Goal: Transaction & Acquisition: Purchase product/service

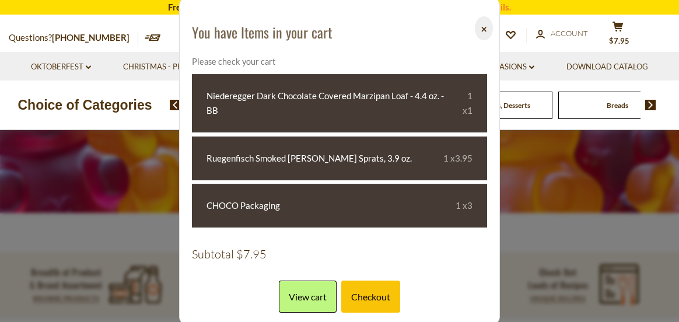
scroll to position [224, 0]
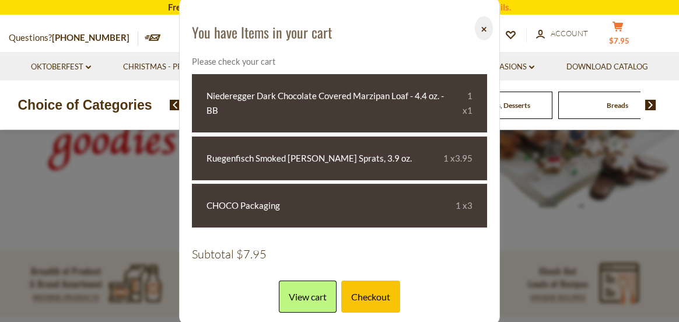
click at [624, 36] on span "$7.95" at bounding box center [619, 40] width 20 height 9
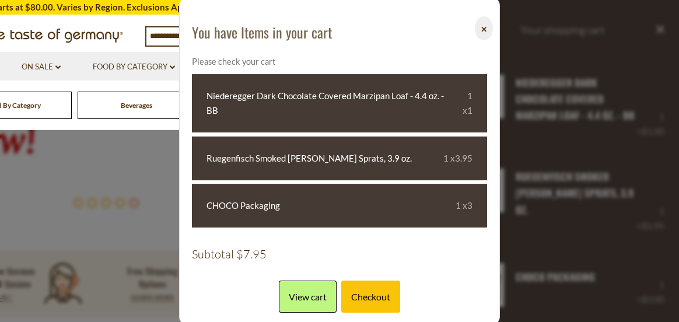
click at [479, 26] on button "⨉" at bounding box center [484, 28] width 18 height 24
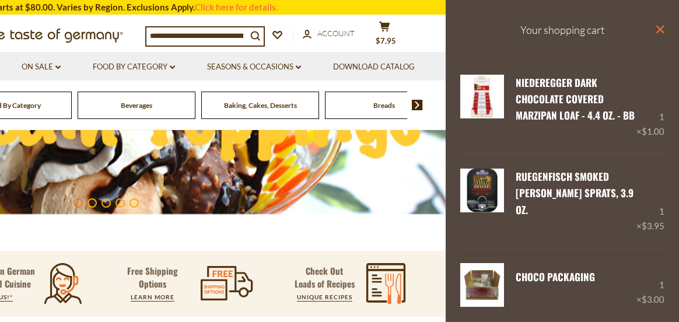
click at [655, 27] on icon "close" at bounding box center [659, 29] width 9 height 9
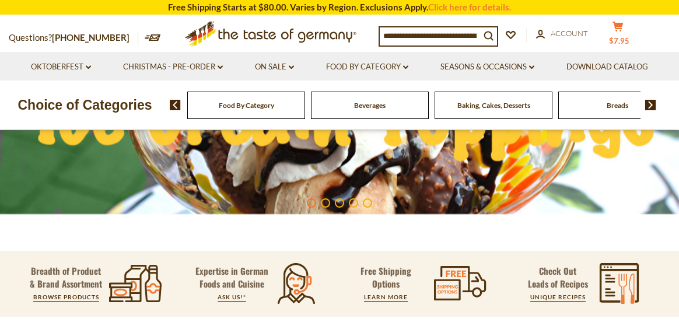
click at [629, 38] on span "$7.95" at bounding box center [619, 40] width 20 height 9
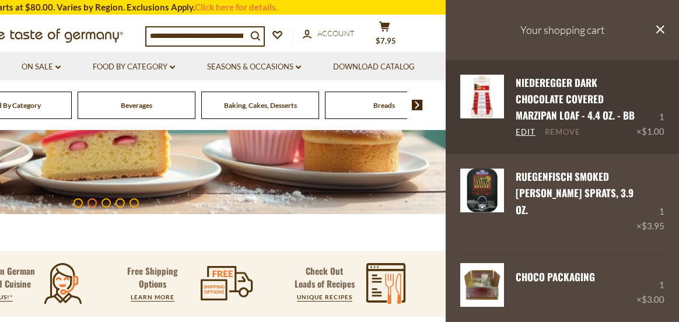
click at [562, 138] on link "Remove" at bounding box center [563, 132] width 36 height 10
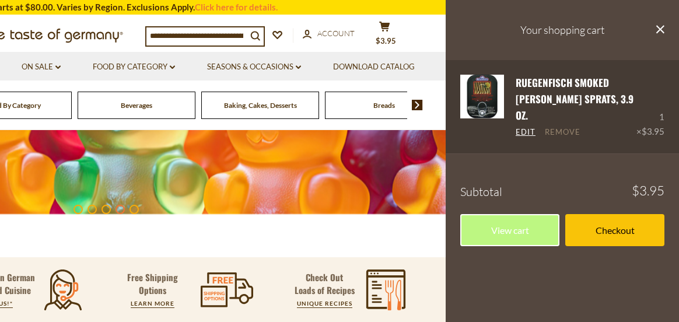
click at [560, 127] on link "Remove" at bounding box center [563, 132] width 36 height 10
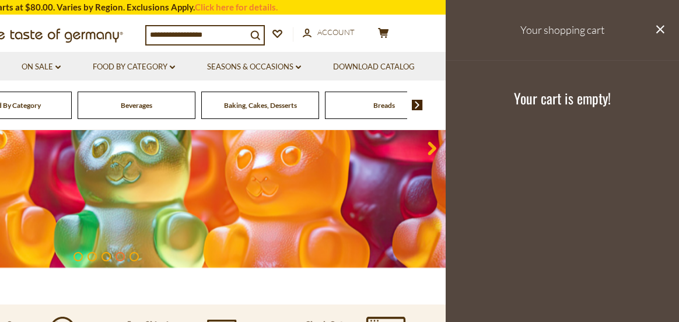
scroll to position [166, 0]
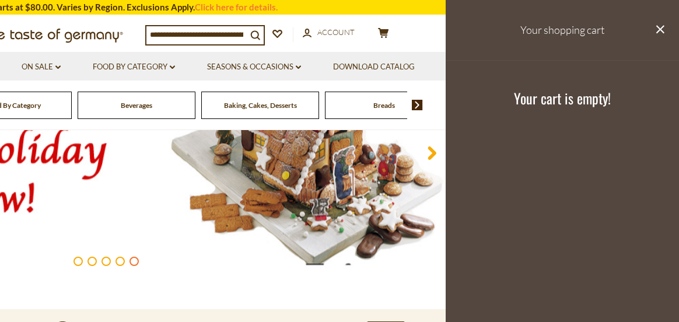
click at [420, 103] on img at bounding box center [417, 105] width 11 height 10
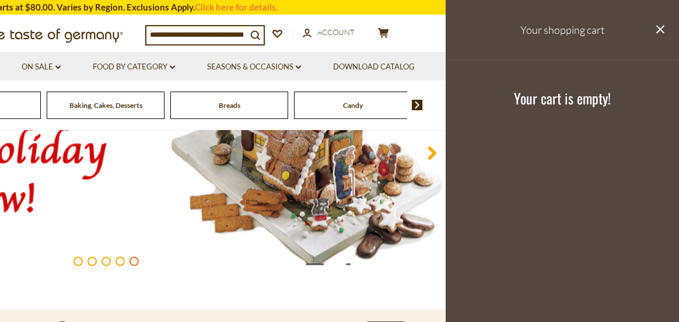
click at [420, 103] on img at bounding box center [417, 105] width 11 height 10
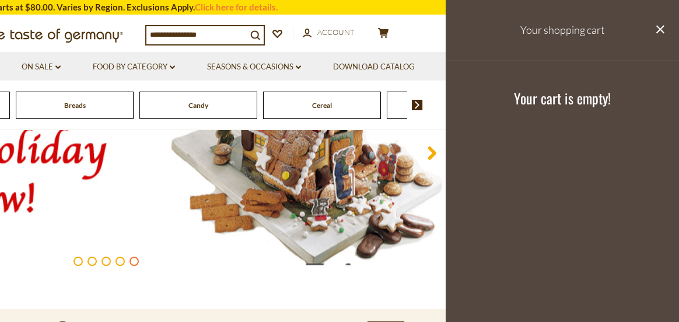
click at [420, 103] on img at bounding box center [417, 105] width 11 height 10
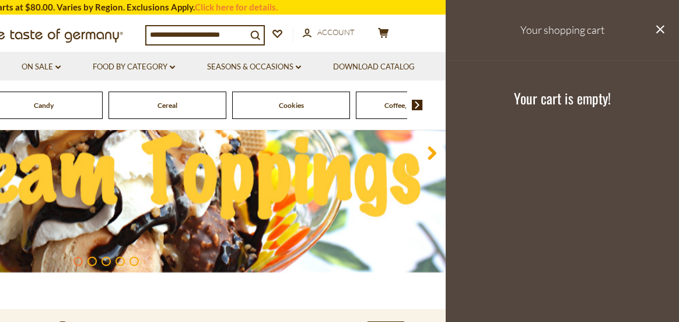
click at [420, 103] on img at bounding box center [417, 105] width 11 height 10
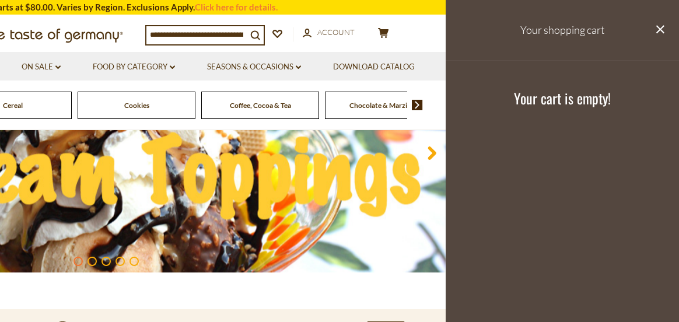
click at [420, 103] on img at bounding box center [417, 105] width 11 height 10
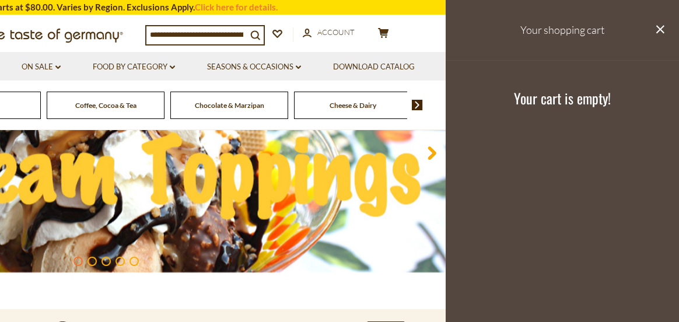
click at [420, 103] on img at bounding box center [417, 105] width 11 height 10
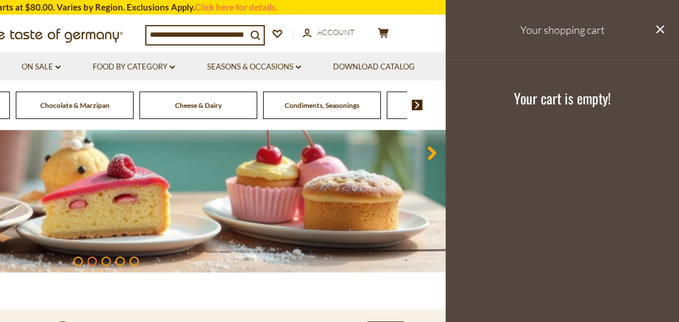
click at [420, 103] on img at bounding box center [417, 105] width 11 height 10
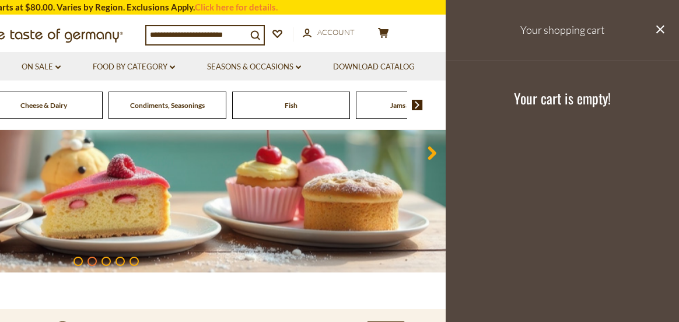
click at [420, 103] on img at bounding box center [417, 105] width 11 height 10
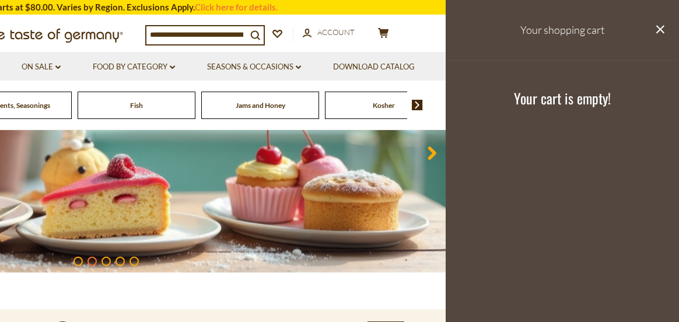
click at [420, 103] on img at bounding box center [417, 105] width 11 height 10
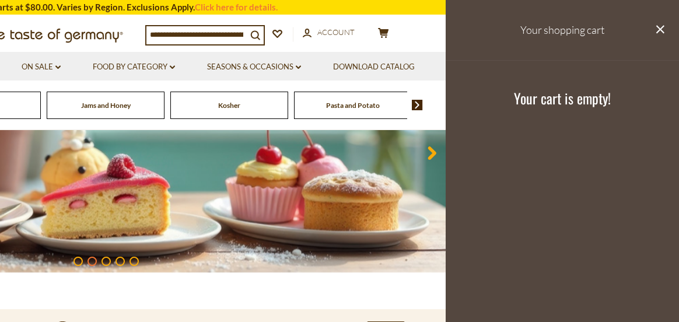
click at [420, 103] on img at bounding box center [417, 105] width 11 height 10
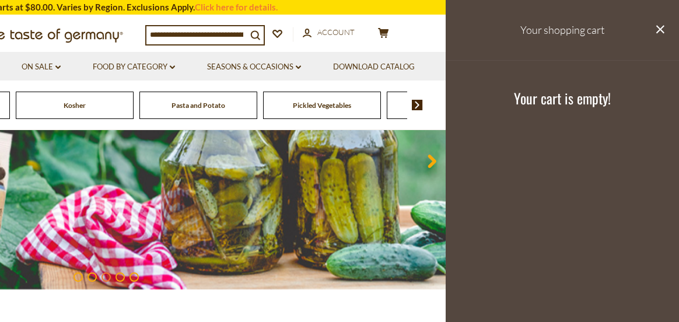
click at [420, 103] on img at bounding box center [417, 105] width 11 height 10
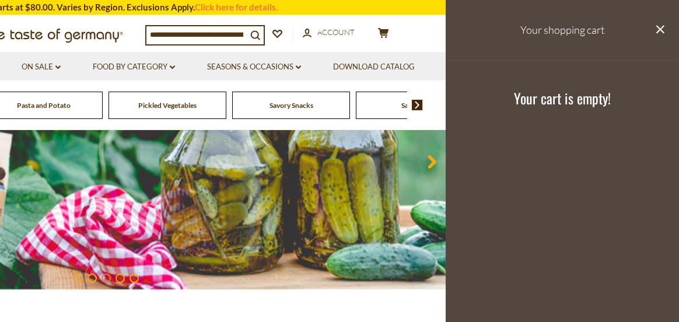
click at [414, 104] on img at bounding box center [417, 105] width 11 height 10
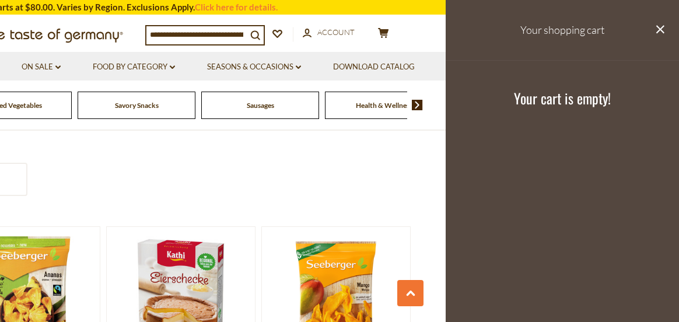
scroll to position [808, 0]
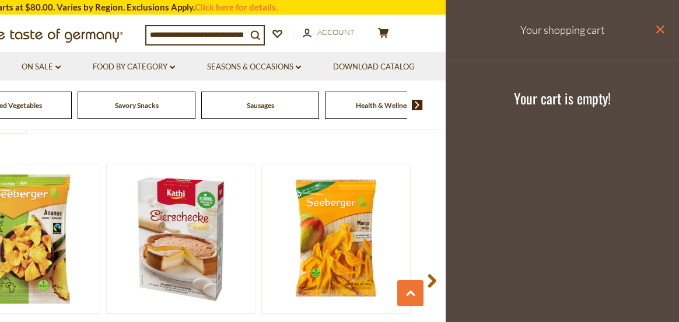
click at [659, 29] on icon "close" at bounding box center [659, 29] width 9 height 9
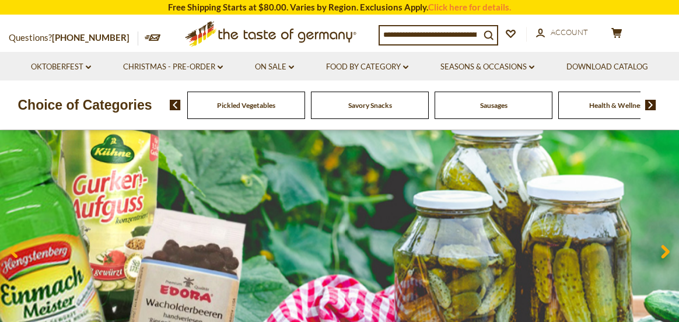
scroll to position [66, 0]
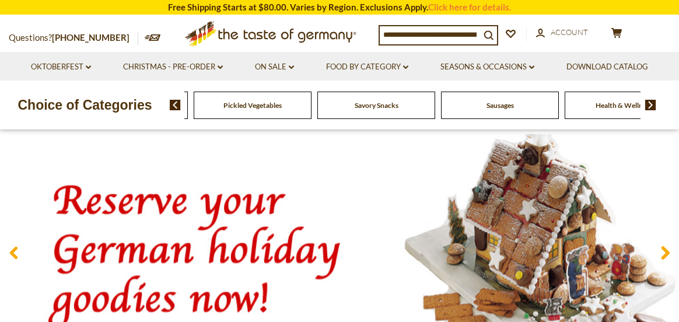
click at [506, 105] on span "Sausages" at bounding box center [499, 105] width 27 height 9
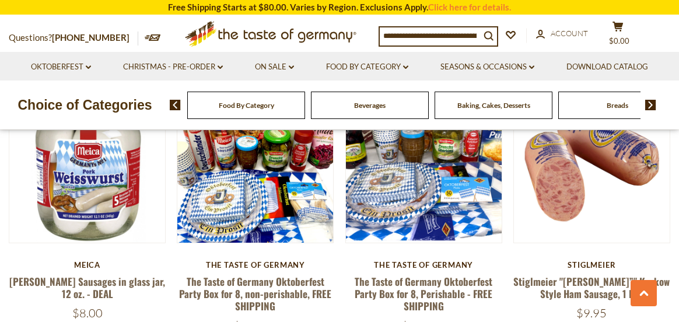
scroll to position [408, 0]
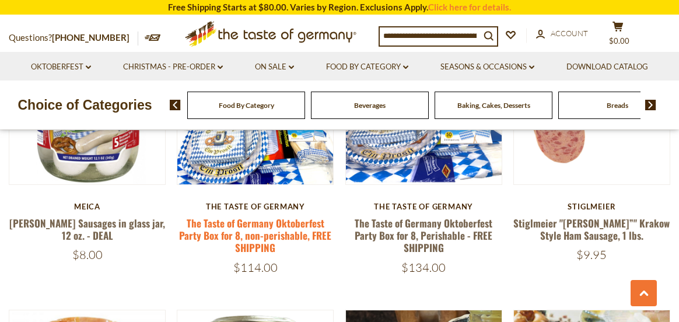
click at [261, 224] on link "The Taste of Germany Oktoberfest Party Box for 8, non-perishable, FREE SHIPPING" at bounding box center [255, 236] width 152 height 40
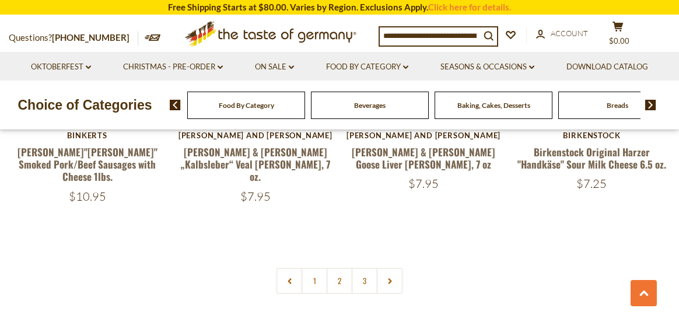
scroll to position [2799, 0]
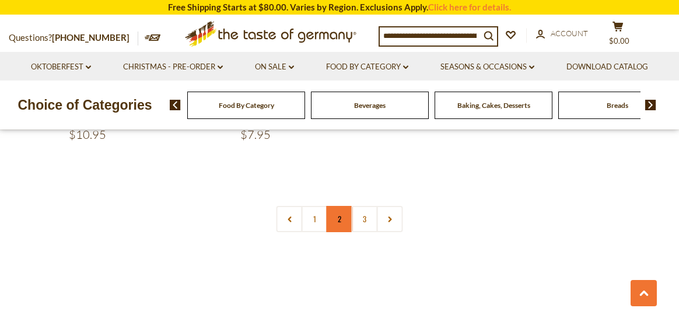
click at [339, 206] on link "2" at bounding box center [340, 219] width 26 height 26
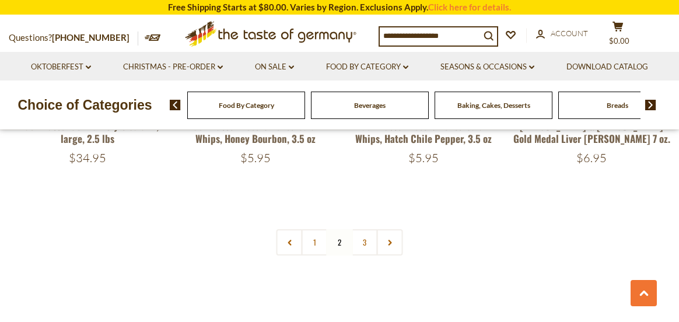
scroll to position [2714, 0]
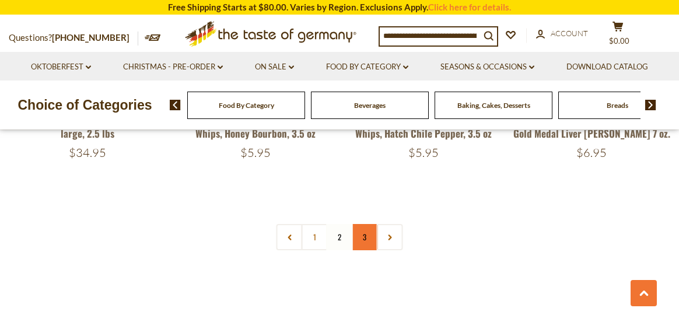
click at [364, 224] on link "3" at bounding box center [365, 237] width 26 height 26
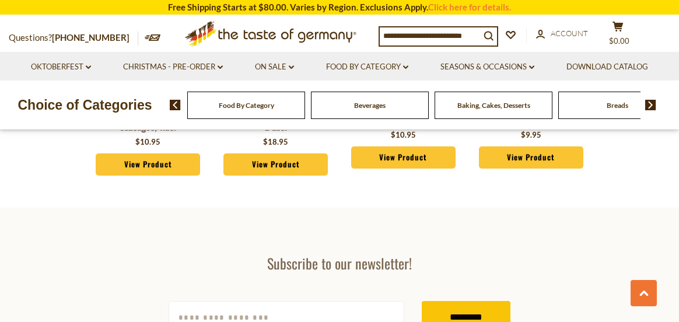
scroll to position [1257, 0]
